Goal: Information Seeking & Learning: Learn about a topic

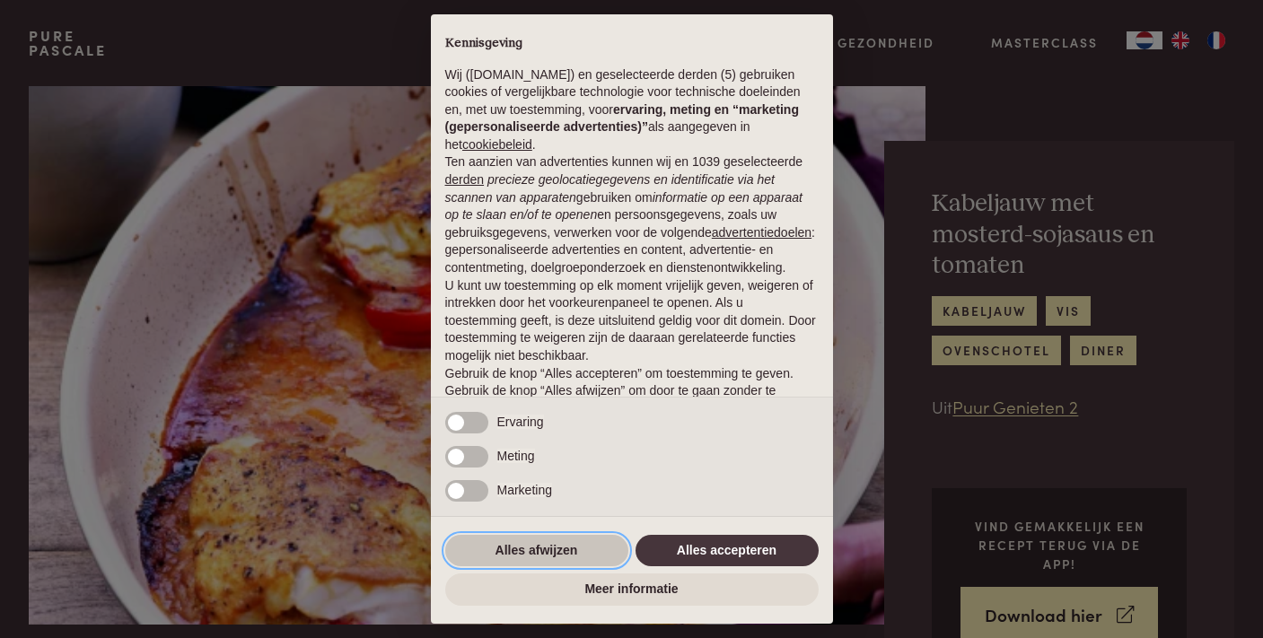
click at [528, 552] on button "Alles afwijzen" at bounding box center [536, 551] width 183 height 32
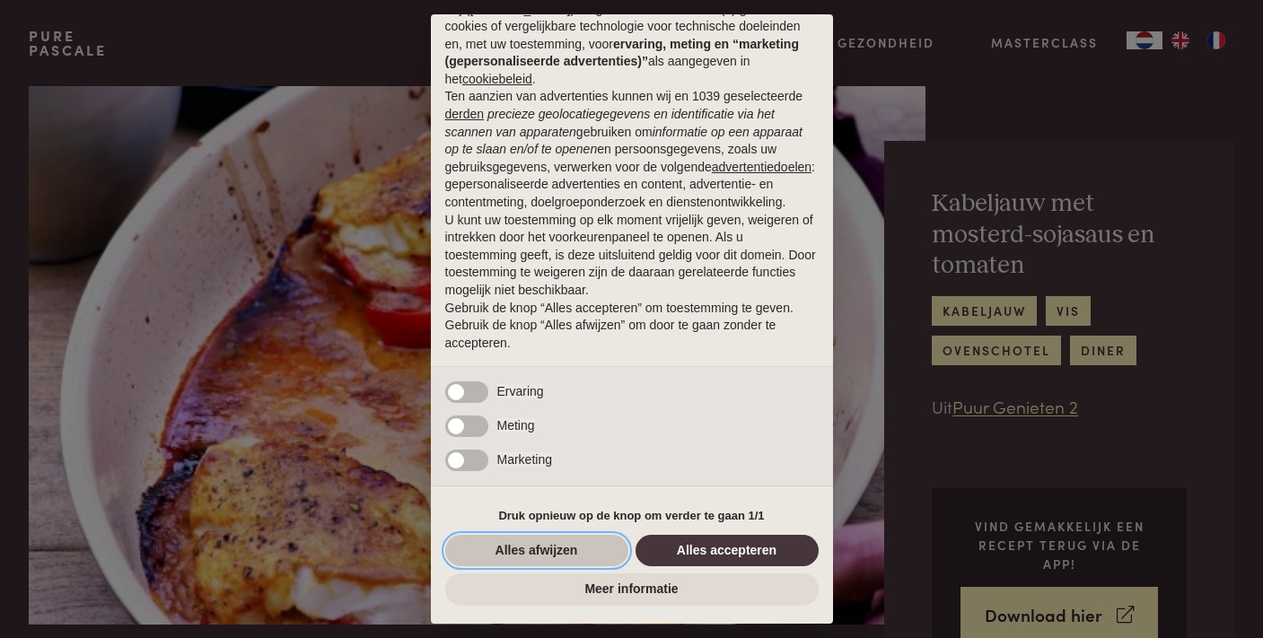
click at [545, 544] on button "Alles afwijzen" at bounding box center [536, 551] width 183 height 32
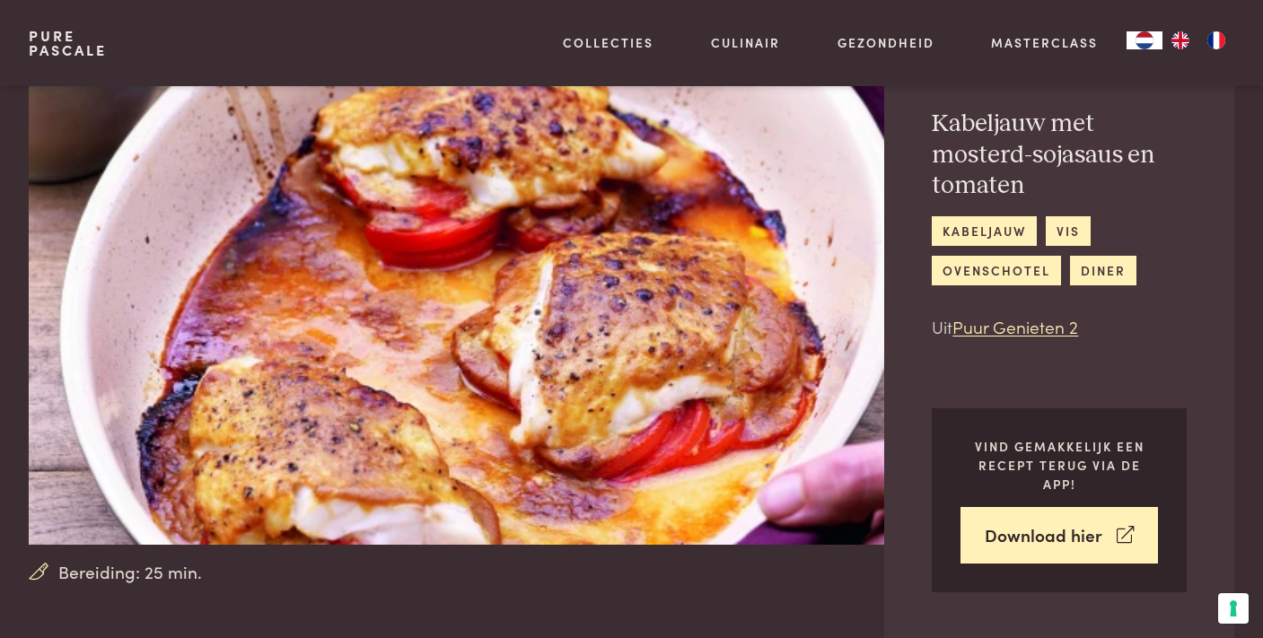
scroll to position [0, 0]
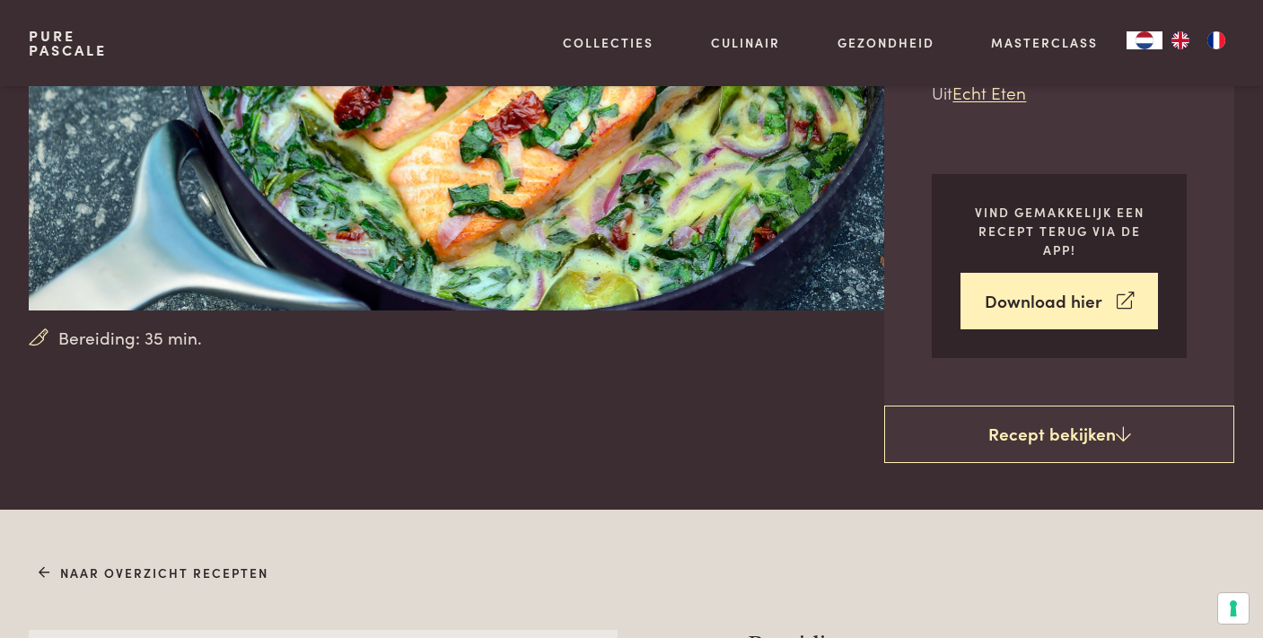
scroll to position [315, 0]
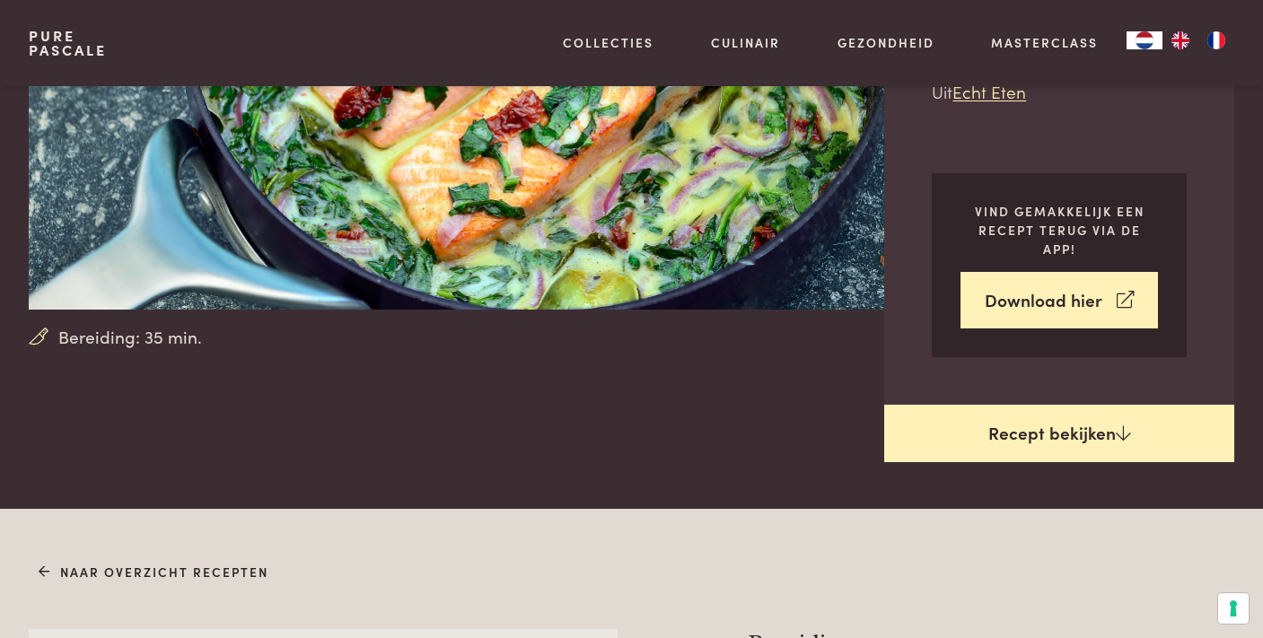
click at [1021, 442] on link "Recept bekijken" at bounding box center [1059, 433] width 350 height 57
